Goal: Task Accomplishment & Management: Use online tool/utility

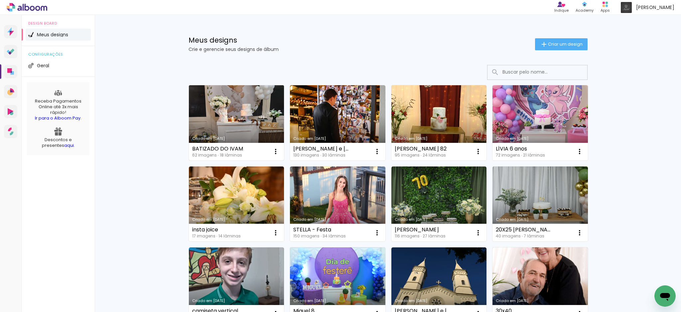
click at [257, 122] on link "Criado em [DATE]" at bounding box center [236, 122] width 95 height 75
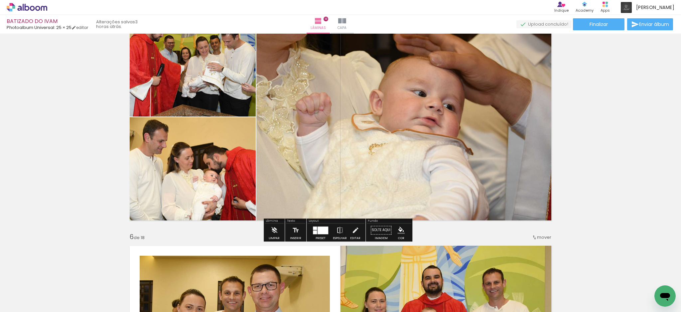
scroll to position [927, 0]
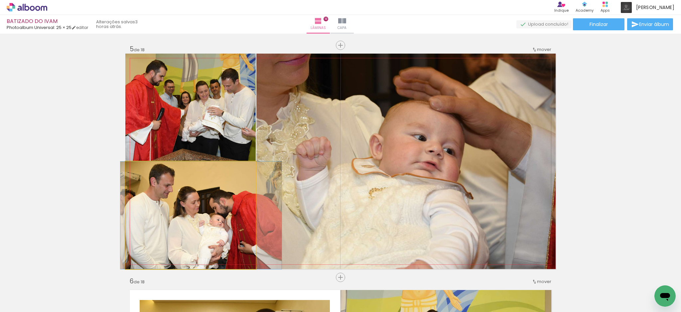
drag, startPoint x: 215, startPoint y: 204, endPoint x: 224, endPoint y: 204, distance: 9.0
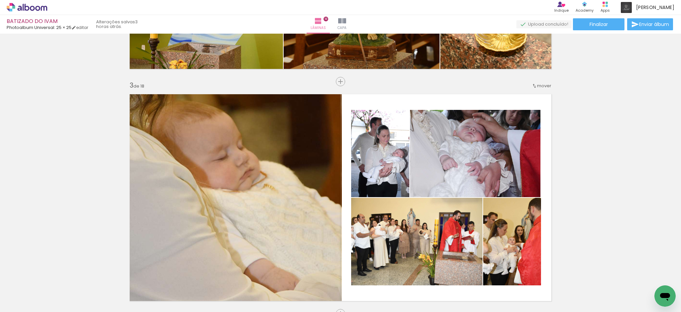
scroll to position [394, 0]
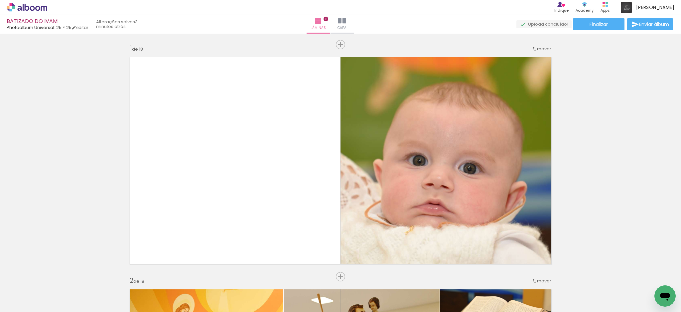
scroll to position [394, 0]
